Goal: Find contact information: Find contact information

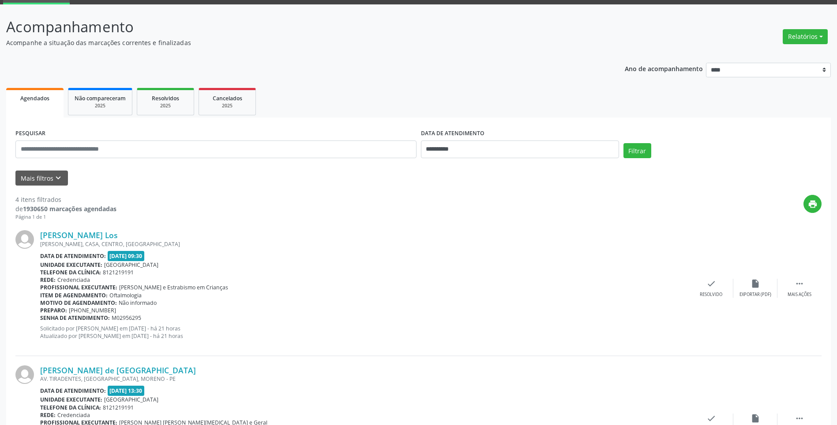
scroll to position [88, 0]
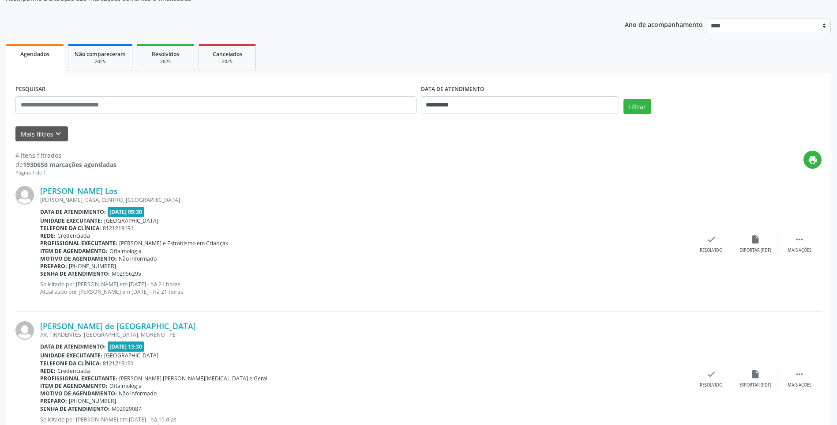
drag, startPoint x: 140, startPoint y: 188, endPoint x: 39, endPoint y: 189, distance: 100.6
click at [39, 189] on div "[PERSON_NAME] Los [GEOGRAPHIC_DATA], CASA, CENTRO, [GEOGRAPHIC_DATA] Data de at…" at bounding box center [418, 244] width 806 height 135
drag, startPoint x: 39, startPoint y: 189, endPoint x: 53, endPoint y: 189, distance: 13.2
copy div "[PERSON_NAME] Los"
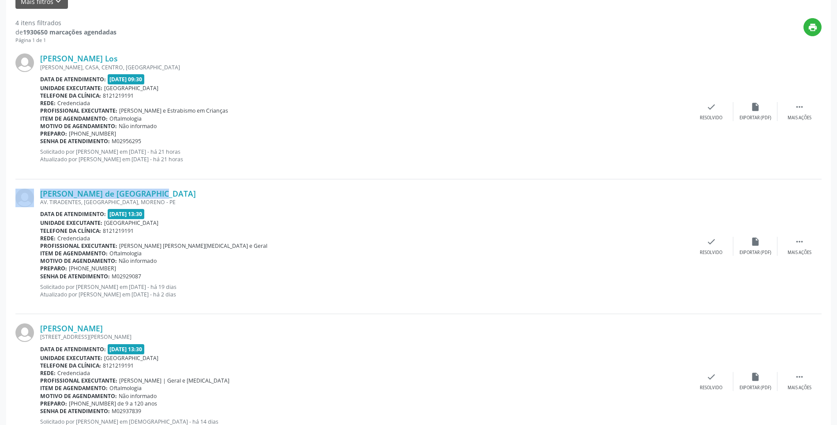
drag, startPoint x: 130, startPoint y: 192, endPoint x: 37, endPoint y: 198, distance: 92.9
click at [37, 198] on div "[PERSON_NAME] de [GEOGRAPHIC_DATA] AV. TIRADENTES, [GEOGRAPHIC_DATA], MORENO - …" at bounding box center [418, 246] width 806 height 135
copy div "[PERSON_NAME] de [GEOGRAPHIC_DATA]"
click at [119, 189] on link "[PERSON_NAME] de [GEOGRAPHIC_DATA]" at bounding box center [118, 193] width 156 height 10
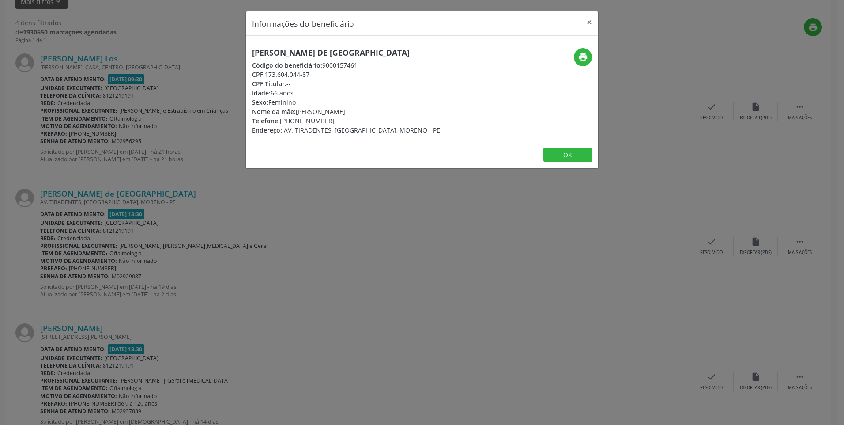
click at [568, 48] on div "print" at bounding box center [539, 57] width 105 height 18
click at [576, 54] on button "print" at bounding box center [583, 57] width 18 height 18
drag, startPoint x: 328, startPoint y: 120, endPoint x: 281, endPoint y: 123, distance: 47.3
click at [281, 123] on div "Telefone: [PHONE_NUMBER]" at bounding box center [346, 120] width 188 height 9
copy div "[PHONE_NUMBER]"
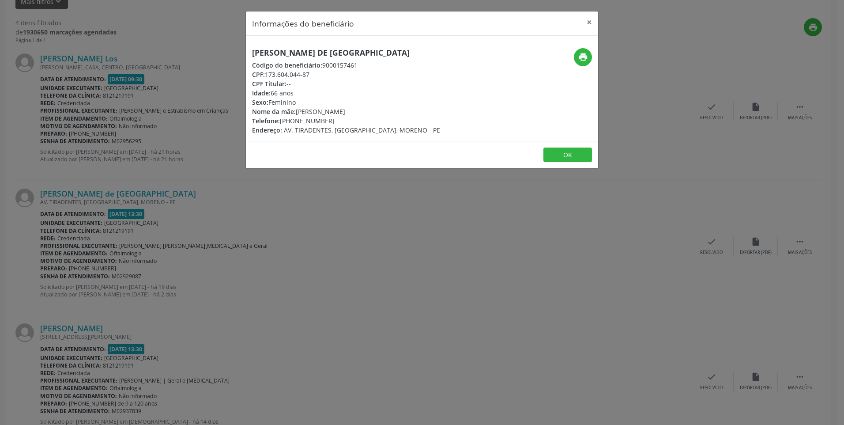
copy div "[PHONE_NUMBER]"
drag, startPoint x: 350, startPoint y: 49, endPoint x: 264, endPoint y: 49, distance: 86.1
click at [264, 49] on h5 "[PERSON_NAME] de [GEOGRAPHIC_DATA]" at bounding box center [346, 52] width 188 height 9
drag, startPoint x: 264, startPoint y: 49, endPoint x: 256, endPoint y: 49, distance: 8.0
click at [242, 46] on div "Informações do beneficiário × [PERSON_NAME] de [GEOGRAPHIC_DATA] Código do bene…" at bounding box center [422, 212] width 844 height 425
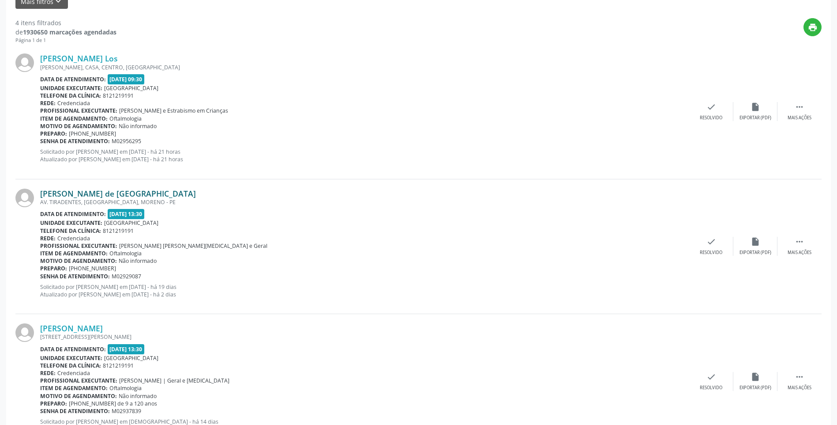
click at [90, 189] on link "[PERSON_NAME] de [GEOGRAPHIC_DATA]" at bounding box center [118, 193] width 156 height 10
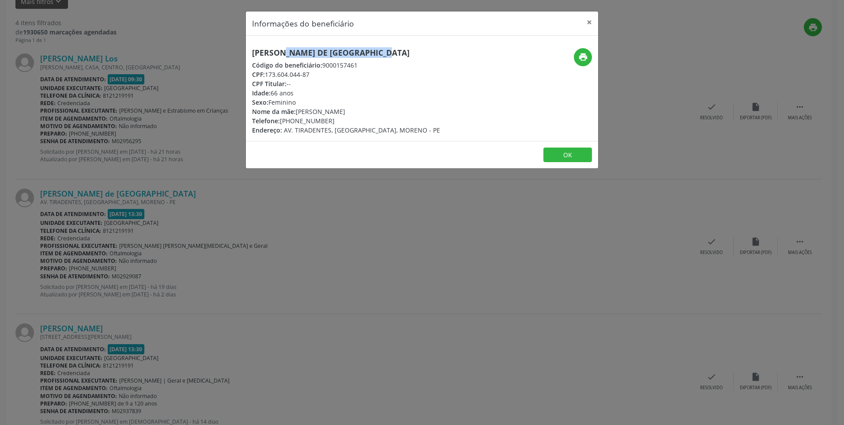
drag, startPoint x: 252, startPoint y: 53, endPoint x: 357, endPoint y: 57, distance: 105.1
click at [357, 57] on div "[PERSON_NAME] de [GEOGRAPHIC_DATA] Código do beneficiário: 9000157461 CPF: 173.…" at bounding box center [363, 91] width 235 height 87
copy h5 "[PERSON_NAME] de [GEOGRAPHIC_DATA]"
click at [584, 22] on button "×" at bounding box center [589, 22] width 18 height 22
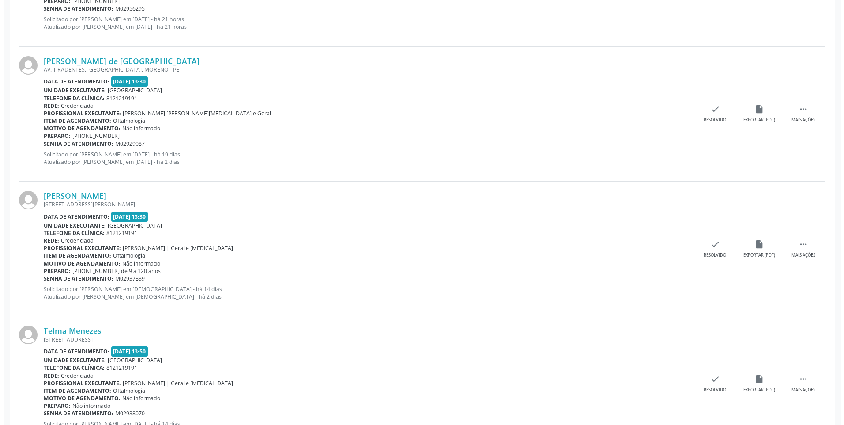
scroll to position [395, 0]
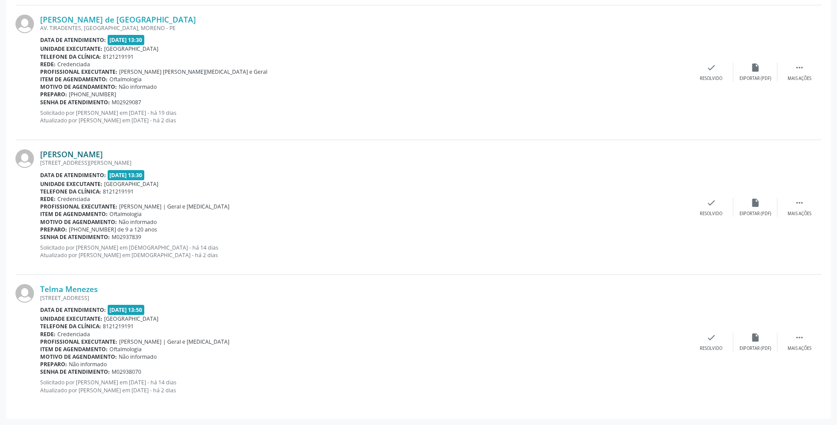
click at [103, 153] on link "[PERSON_NAME]" at bounding box center [71, 154] width 63 height 10
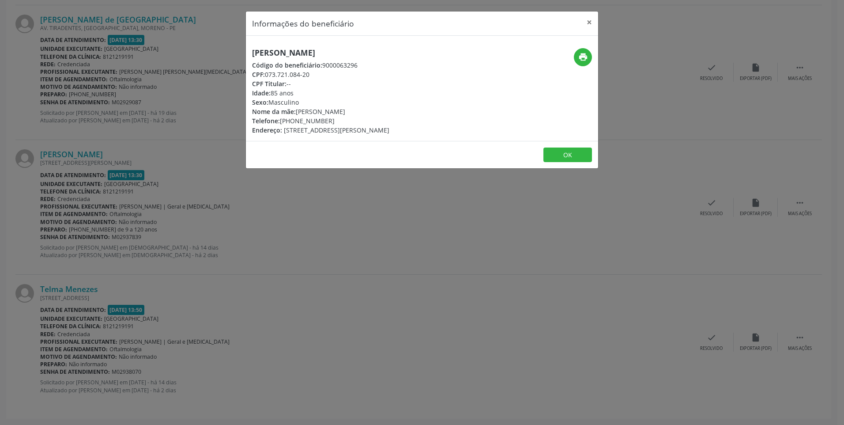
drag, startPoint x: 329, startPoint y: 121, endPoint x: 282, endPoint y: 122, distance: 47.2
click at [282, 122] on div "Telefone: [PHONE_NUMBER]" at bounding box center [320, 120] width 137 height 9
copy div "[PHONE_NUMBER]"
drag, startPoint x: 358, startPoint y: 53, endPoint x: 252, endPoint y: 53, distance: 106.8
click at [252, 53] on div "[PERSON_NAME] Código do beneficiário: 9000063296 CPF: 073.721.084-20 CPF Titula…" at bounding box center [363, 91] width 235 height 87
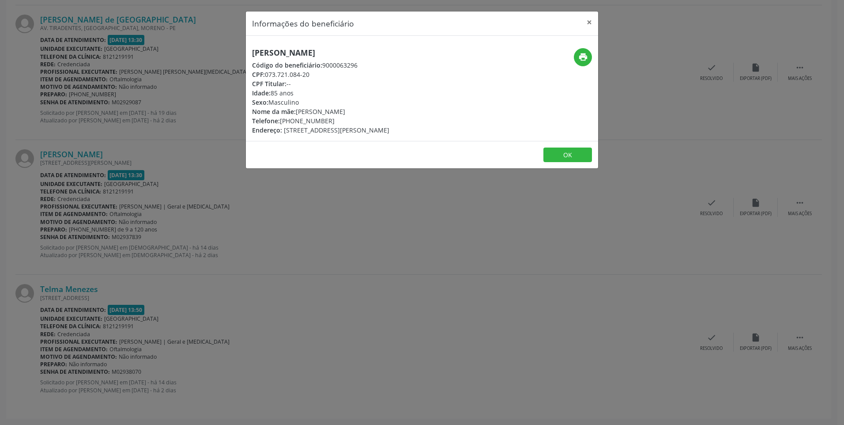
copy h5 "[PERSON_NAME]"
click at [591, 23] on button "×" at bounding box center [589, 22] width 18 height 22
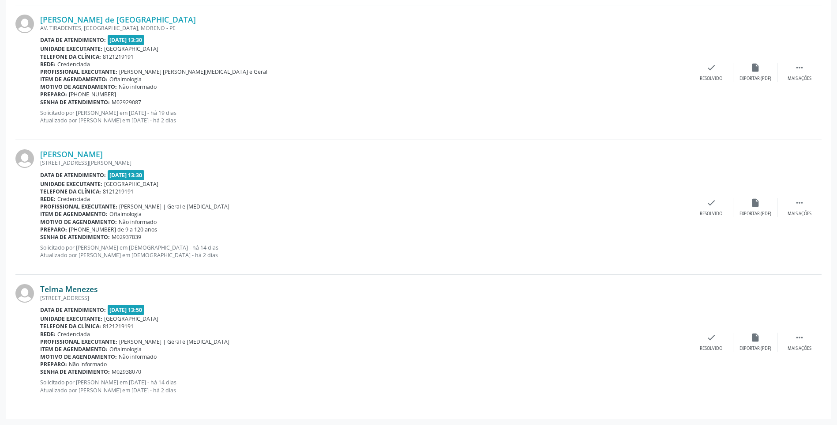
click at [50, 289] on link "Telma Menezes" at bounding box center [69, 289] width 58 height 10
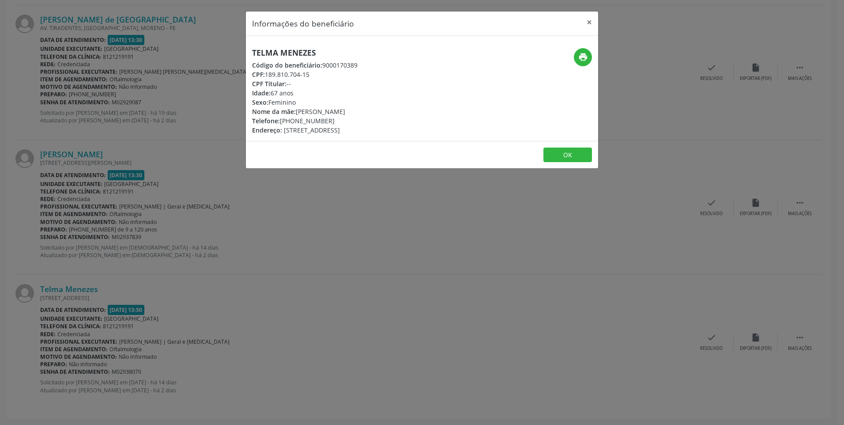
drag, startPoint x: 329, startPoint y: 123, endPoint x: 281, endPoint y: 123, distance: 47.7
click at [281, 123] on div "Telefone: [PHONE_NUMBER]" at bounding box center [304, 120] width 105 height 9
copy div "[PHONE_NUMBER]"
drag, startPoint x: 319, startPoint y: 52, endPoint x: 251, endPoint y: 51, distance: 67.5
click at [251, 51] on div "Telma Menezes Código do beneficiário: 9000170389 CPF: 189.810.704-15 CPF Titula…" at bounding box center [363, 91] width 235 height 87
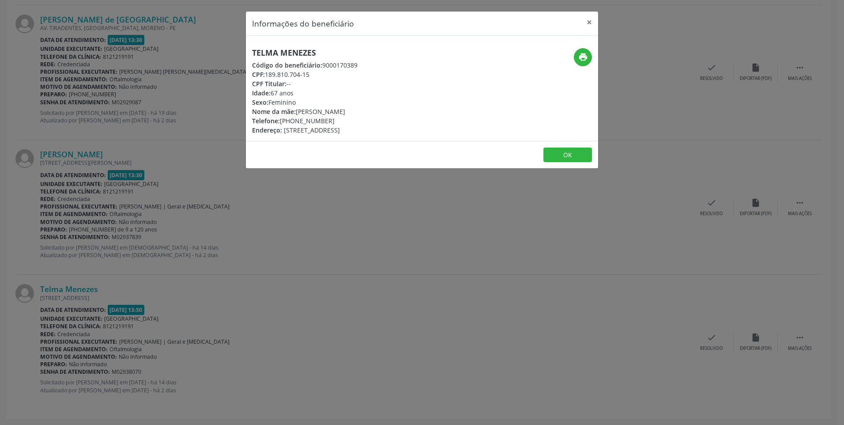
copy h5 "Telma Menezes"
click at [591, 24] on button "×" at bounding box center [589, 22] width 18 height 22
